Goal: Task Accomplishment & Management: Manage account settings

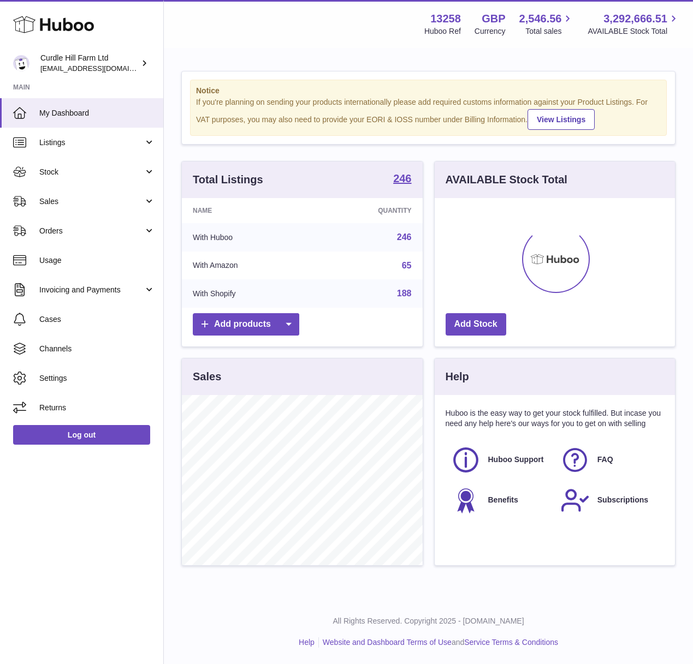
scroll to position [170, 240]
click at [76, 153] on link "Listings" at bounding box center [81, 142] width 163 height 29
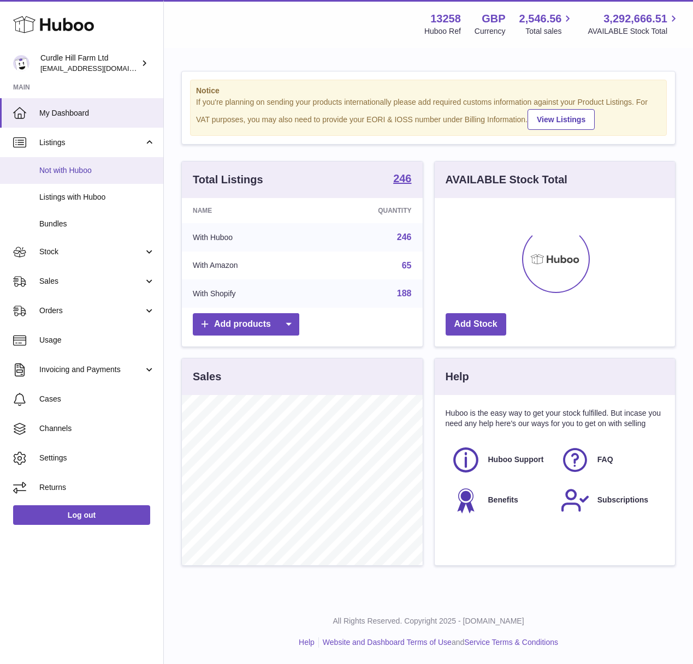
click at [91, 170] on span "Not with Huboo" at bounding box center [97, 170] width 116 height 10
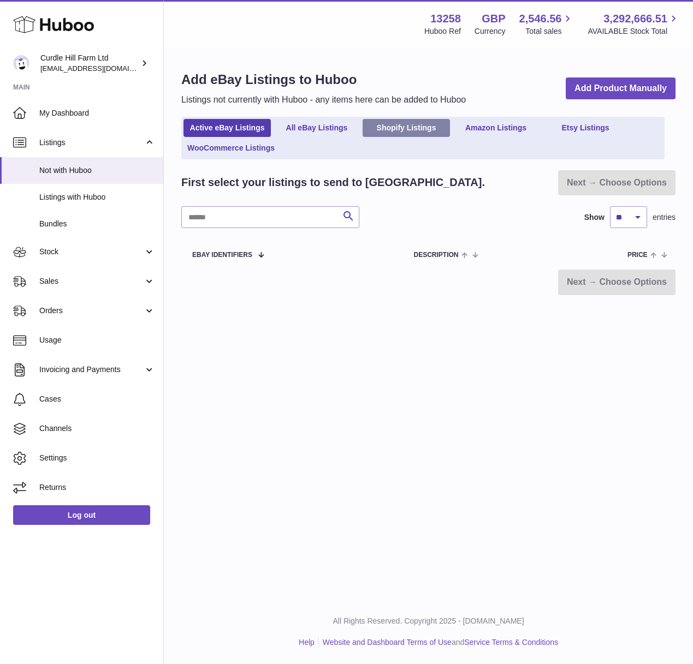
click at [400, 127] on link "Shopify Listings" at bounding box center [405, 128] width 87 height 18
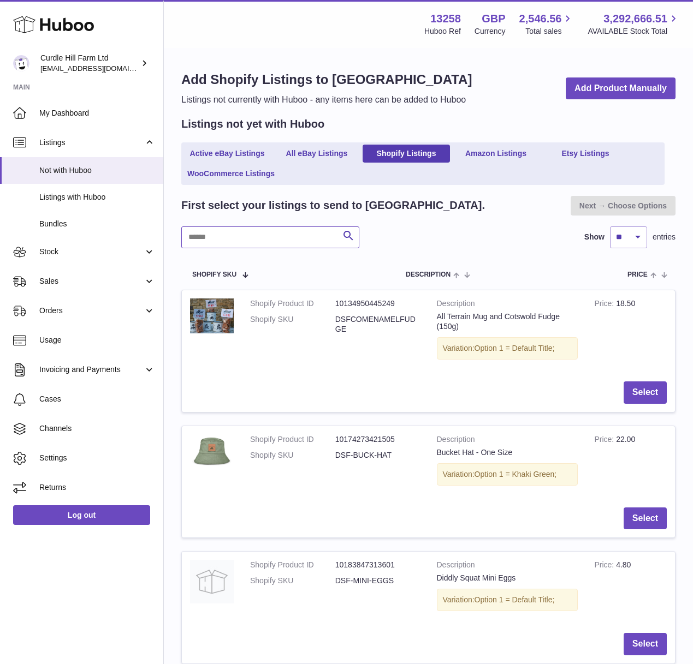
click at [272, 241] on input "text" at bounding box center [270, 238] width 178 height 22
type input "****"
